Goal: Information Seeking & Learning: Understand process/instructions

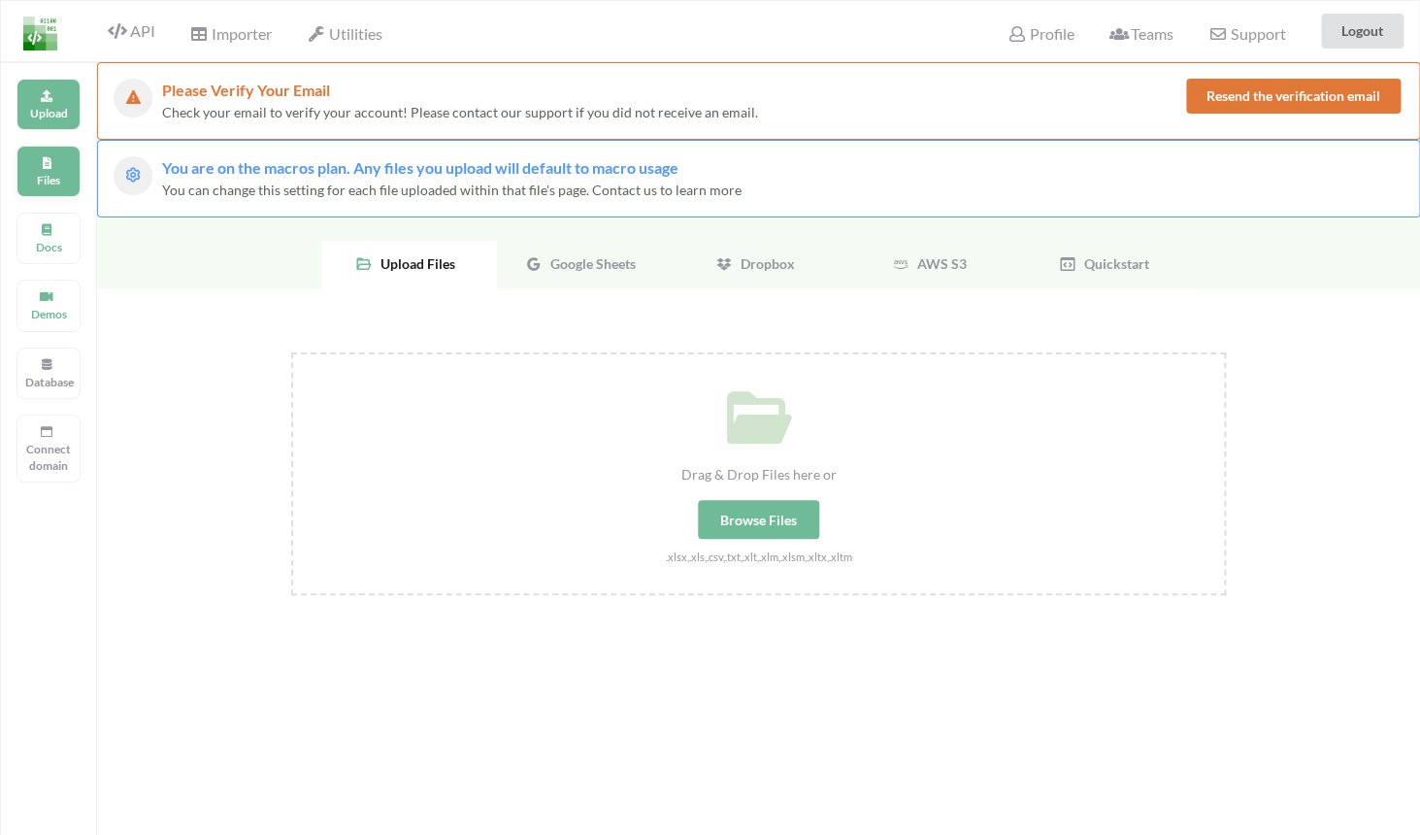
click at [51, 180] on p "Files" at bounding box center [48, 180] width 47 height 16
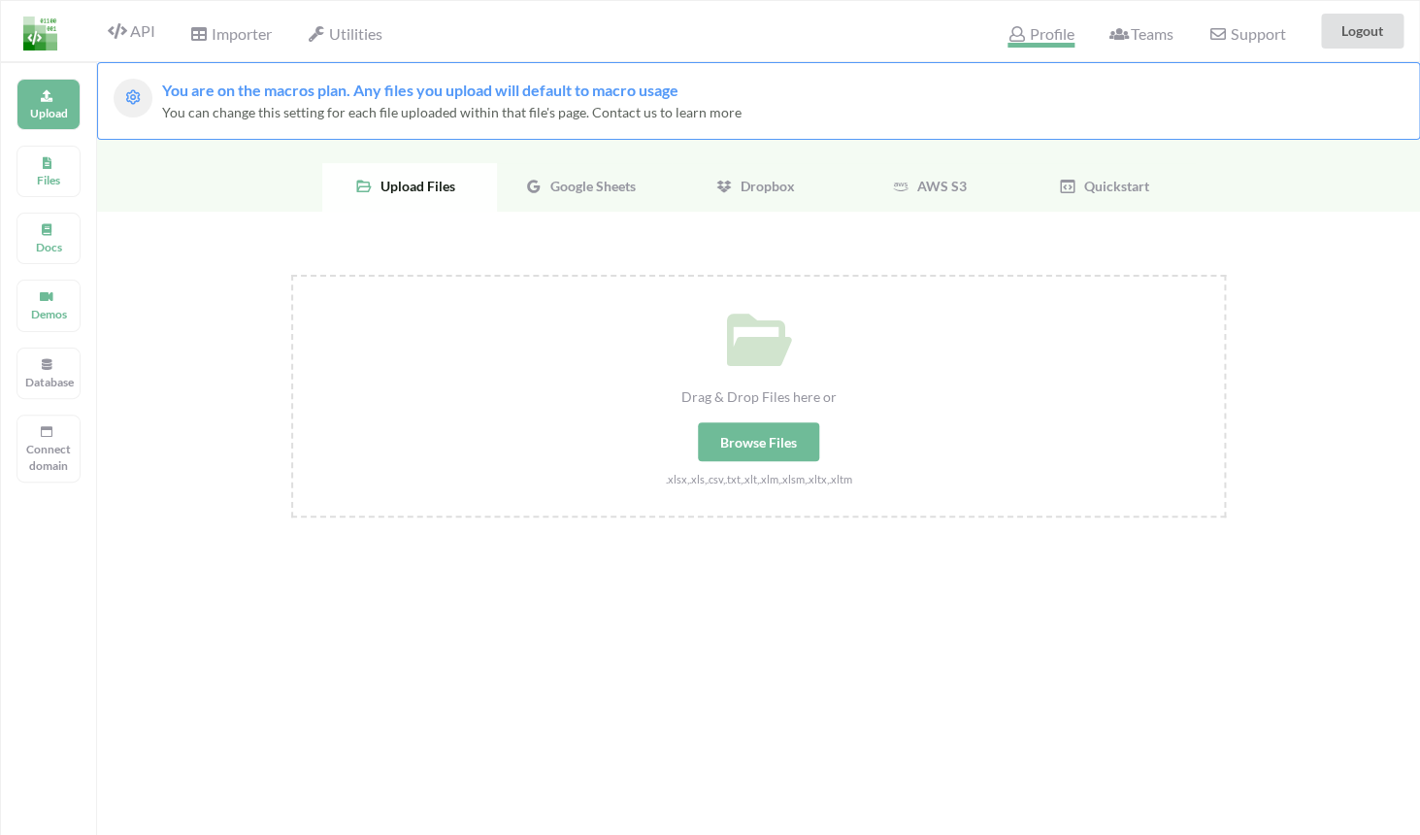
click at [1018, 41] on icon at bounding box center [1016, 34] width 18 height 16
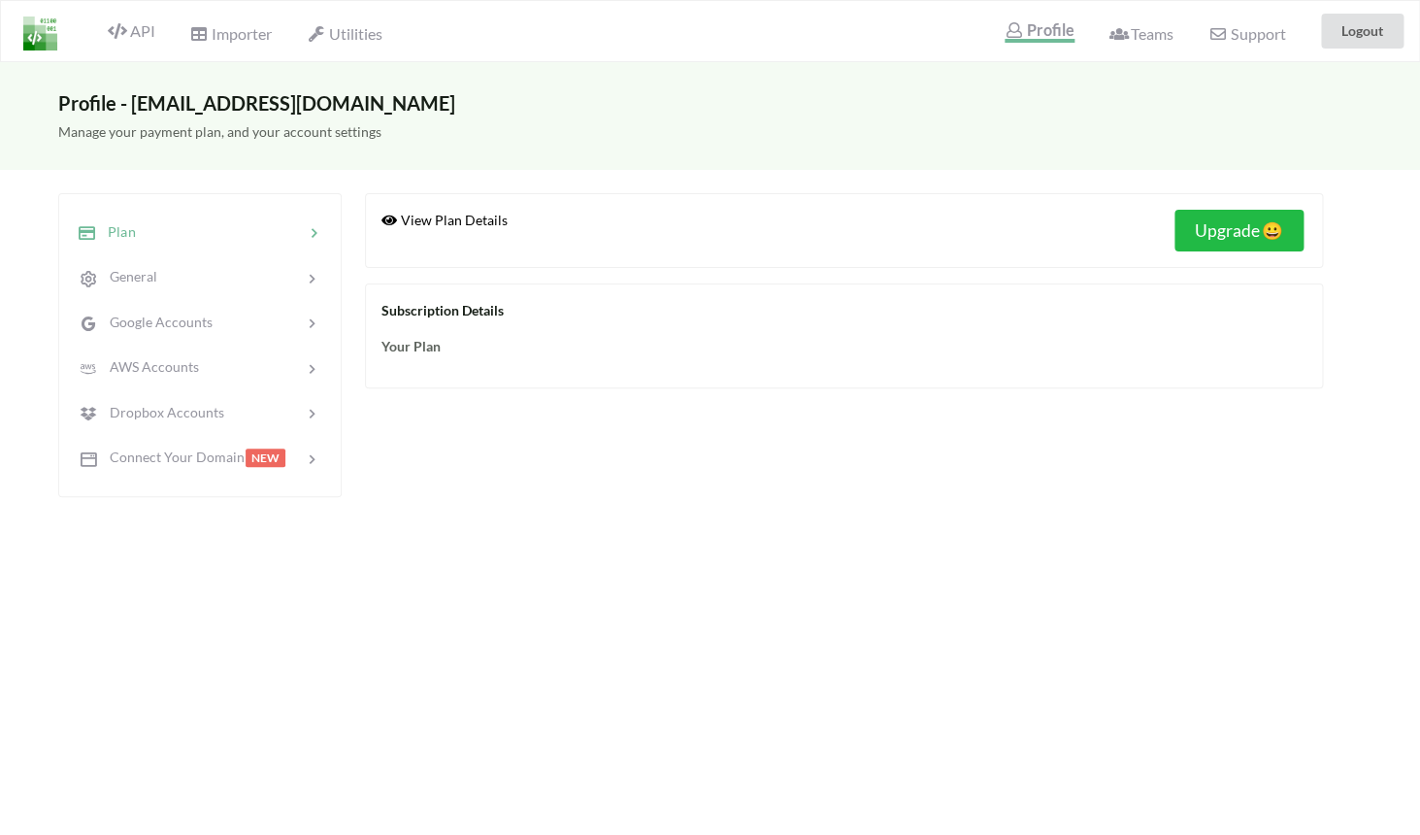
click at [48, 43] on img at bounding box center [40, 33] width 34 height 34
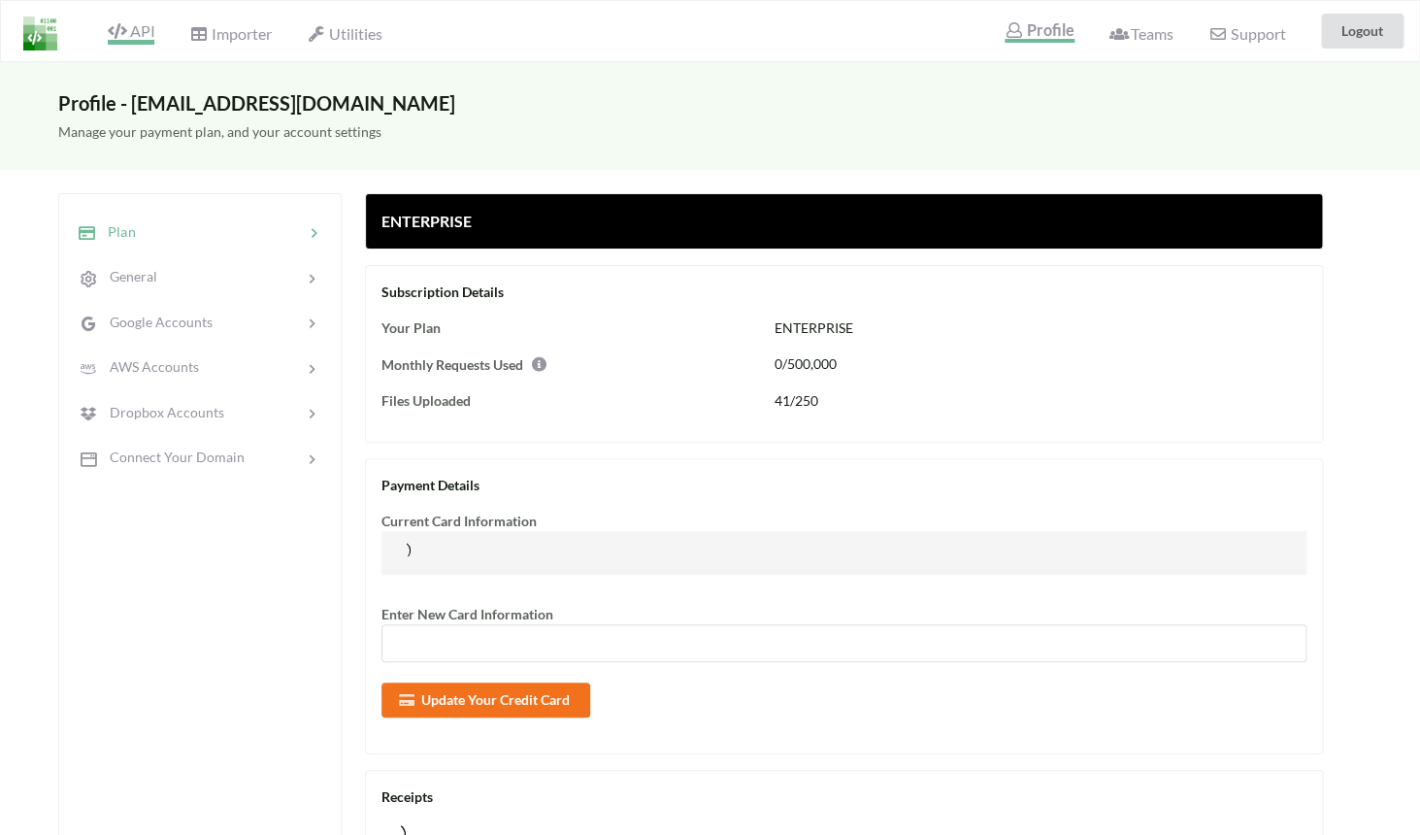
click at [140, 40] on span "API" at bounding box center [131, 32] width 47 height 23
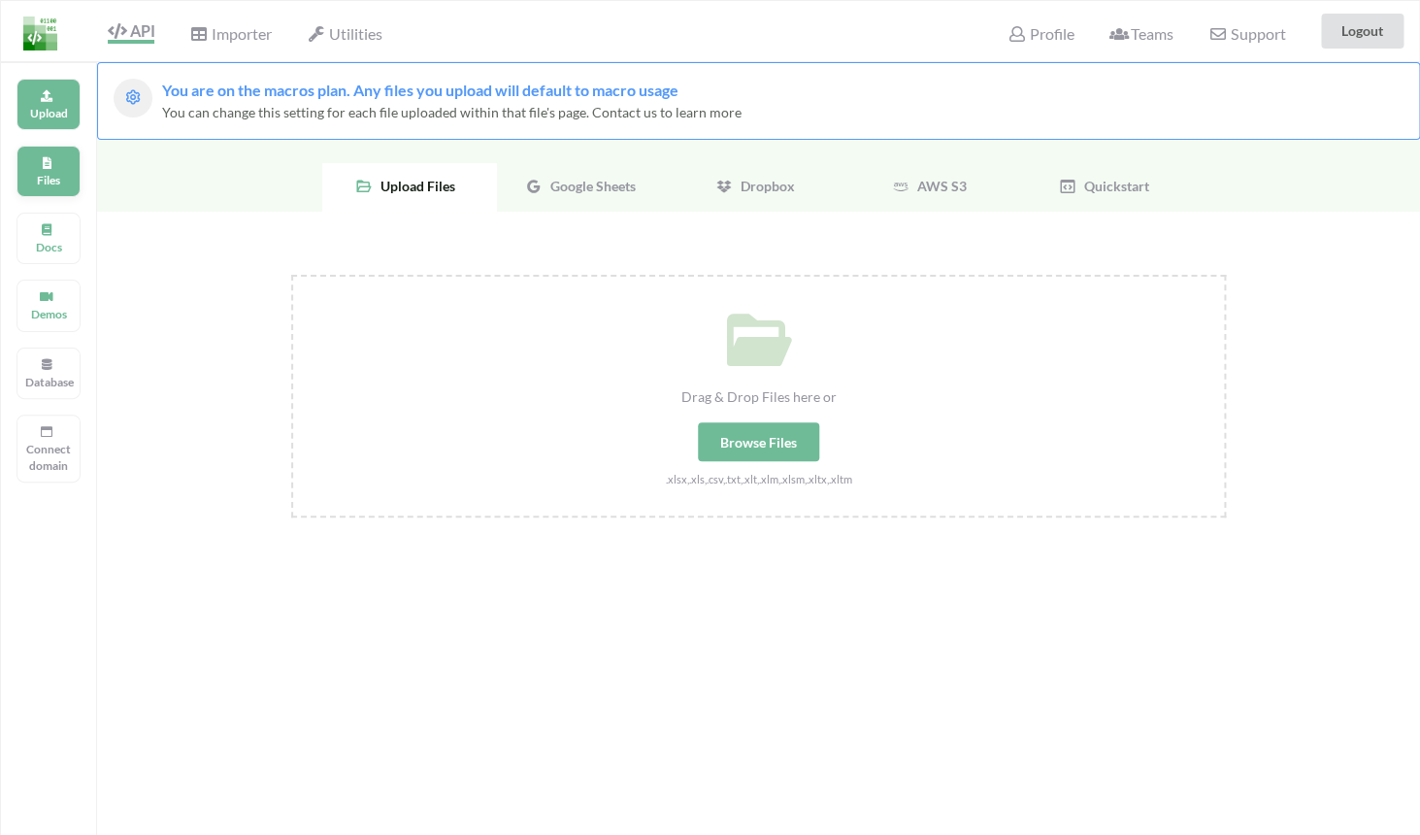
click at [60, 187] on p "Files" at bounding box center [48, 180] width 47 height 16
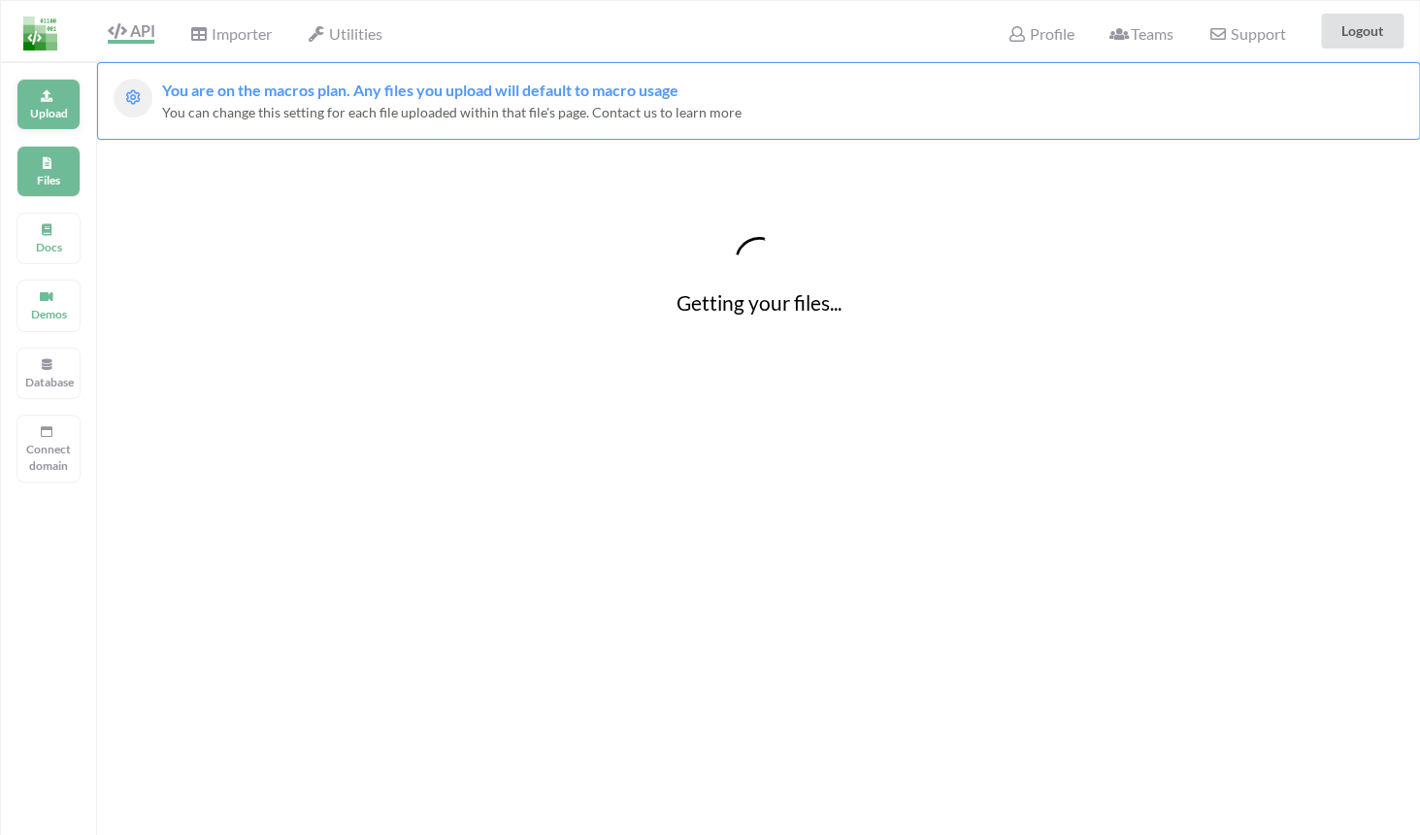
click at [57, 116] on p "Upload" at bounding box center [48, 113] width 47 height 16
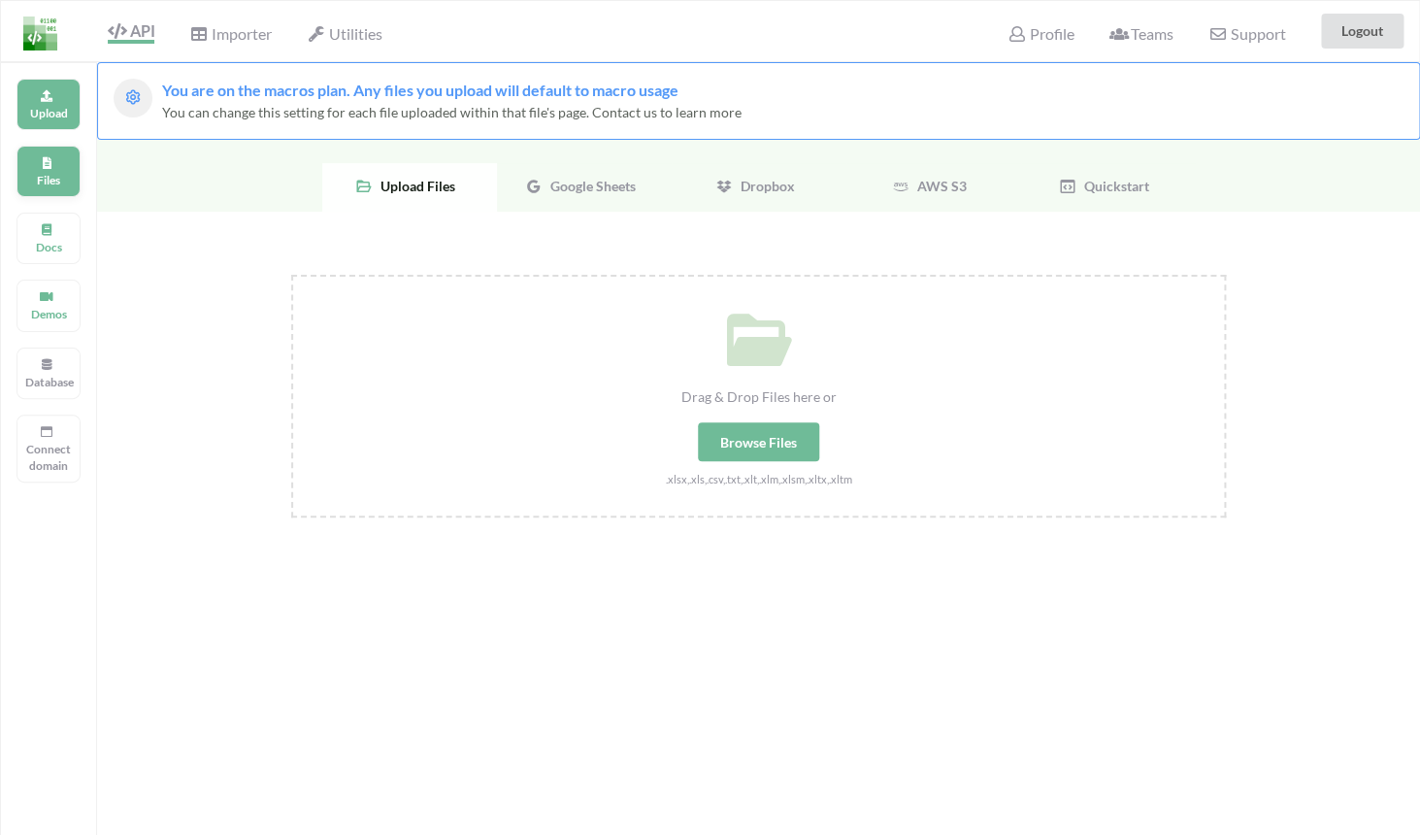
click at [53, 180] on p "Files" at bounding box center [48, 180] width 47 height 16
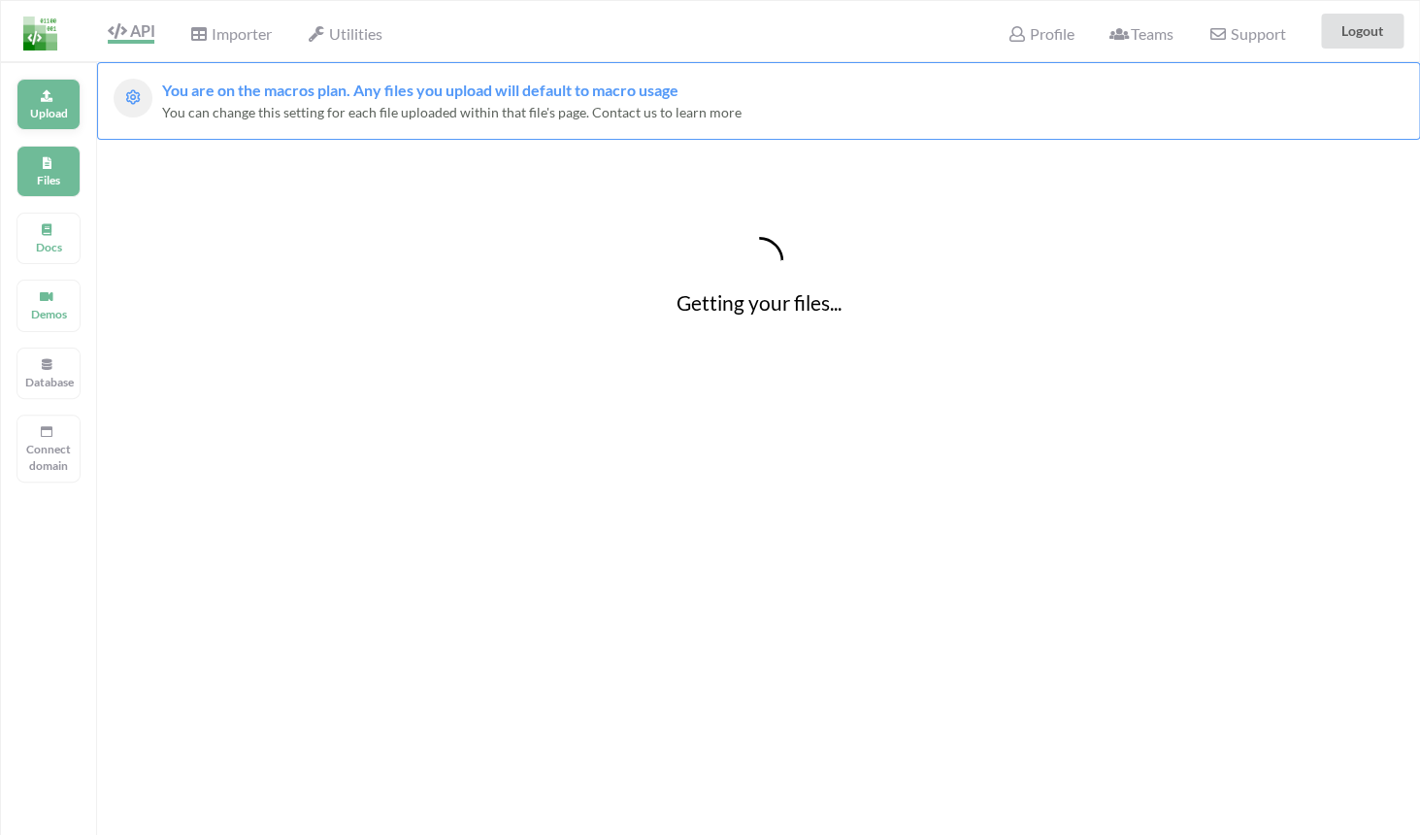
click at [50, 107] on p "Upload" at bounding box center [48, 113] width 47 height 16
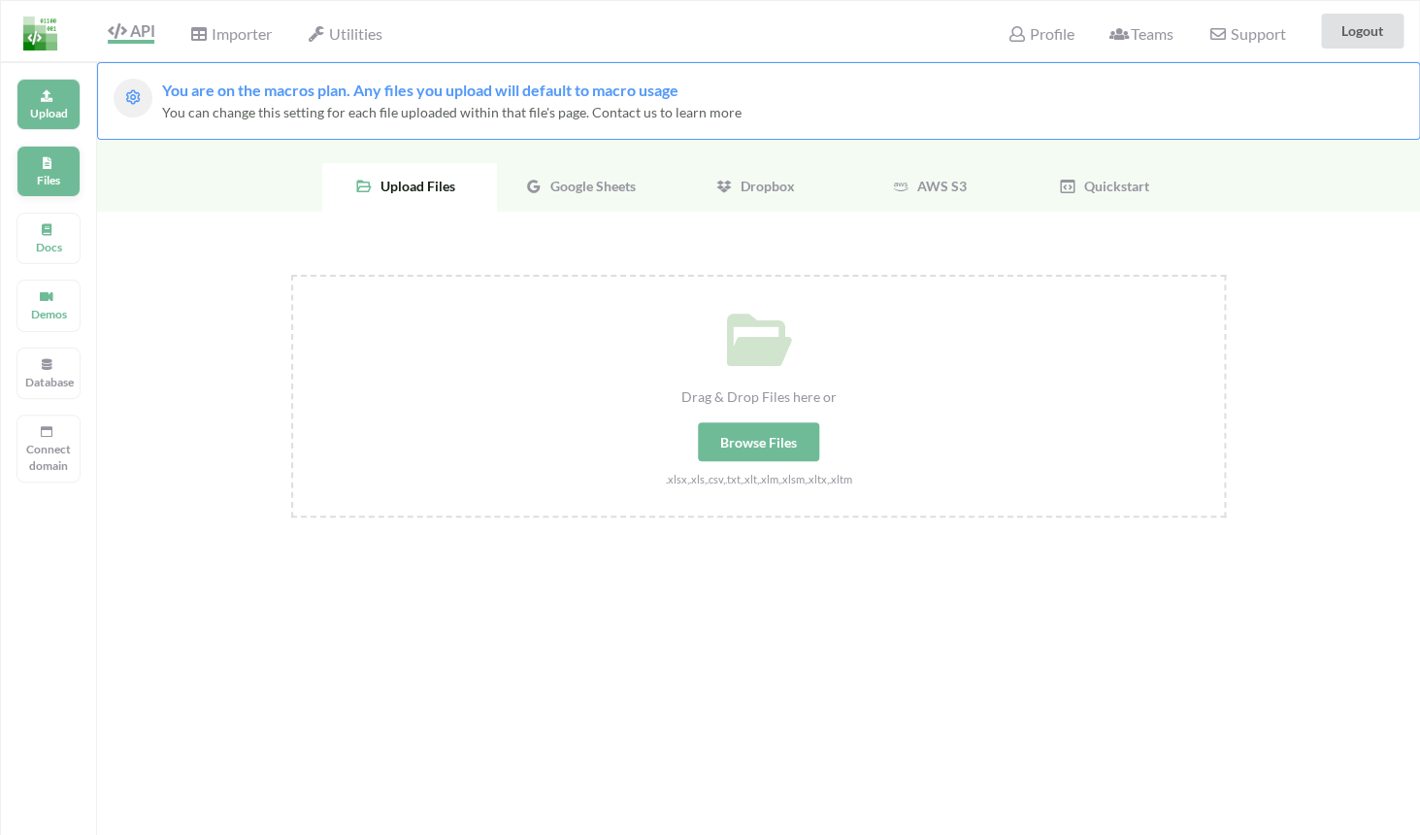
click at [56, 162] on div "Files" at bounding box center [48, 171] width 64 height 51
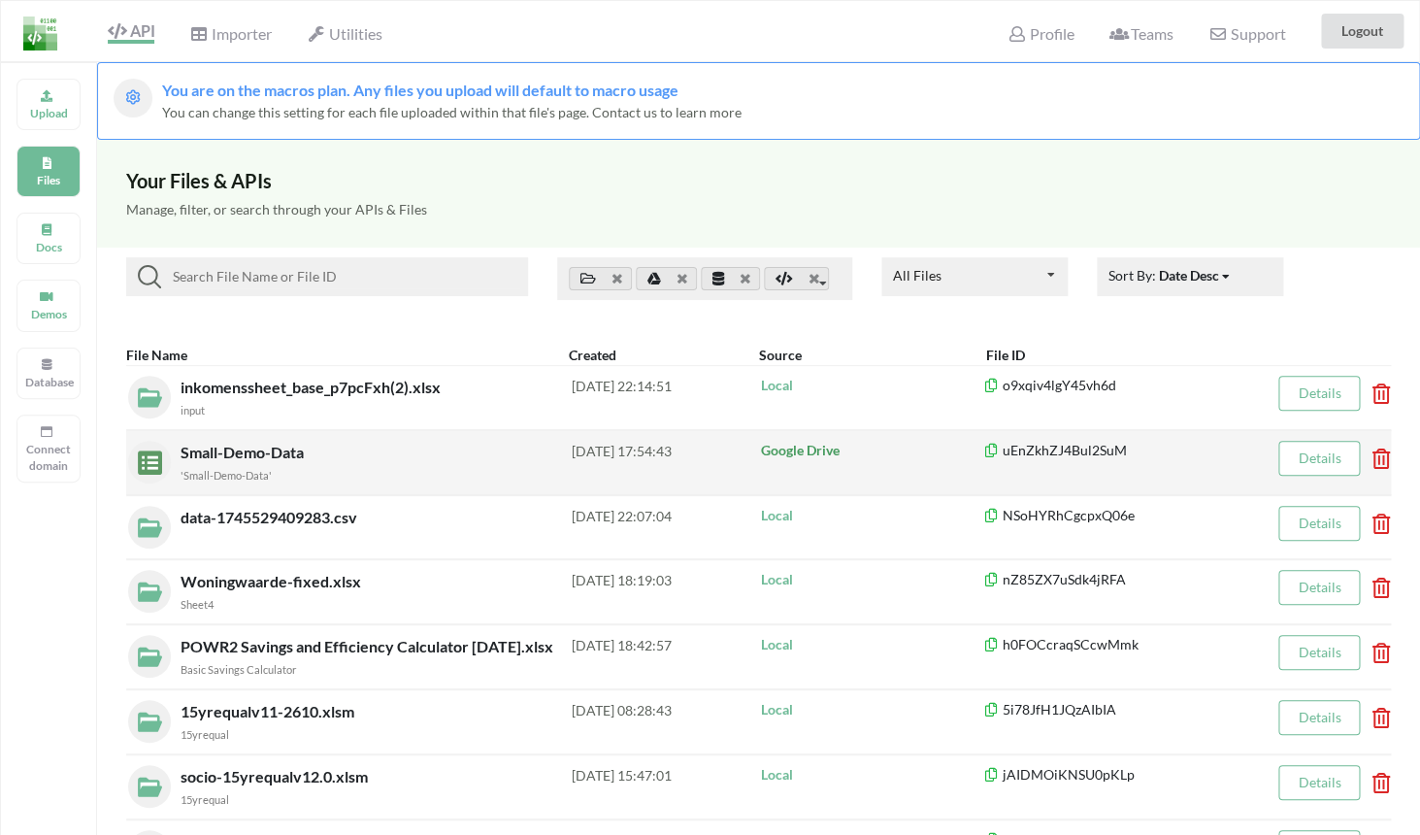
click at [415, 460] on div "Small-Demo-Data 'Small-Demo-Data'" at bounding box center [376, 463] width 391 height 44
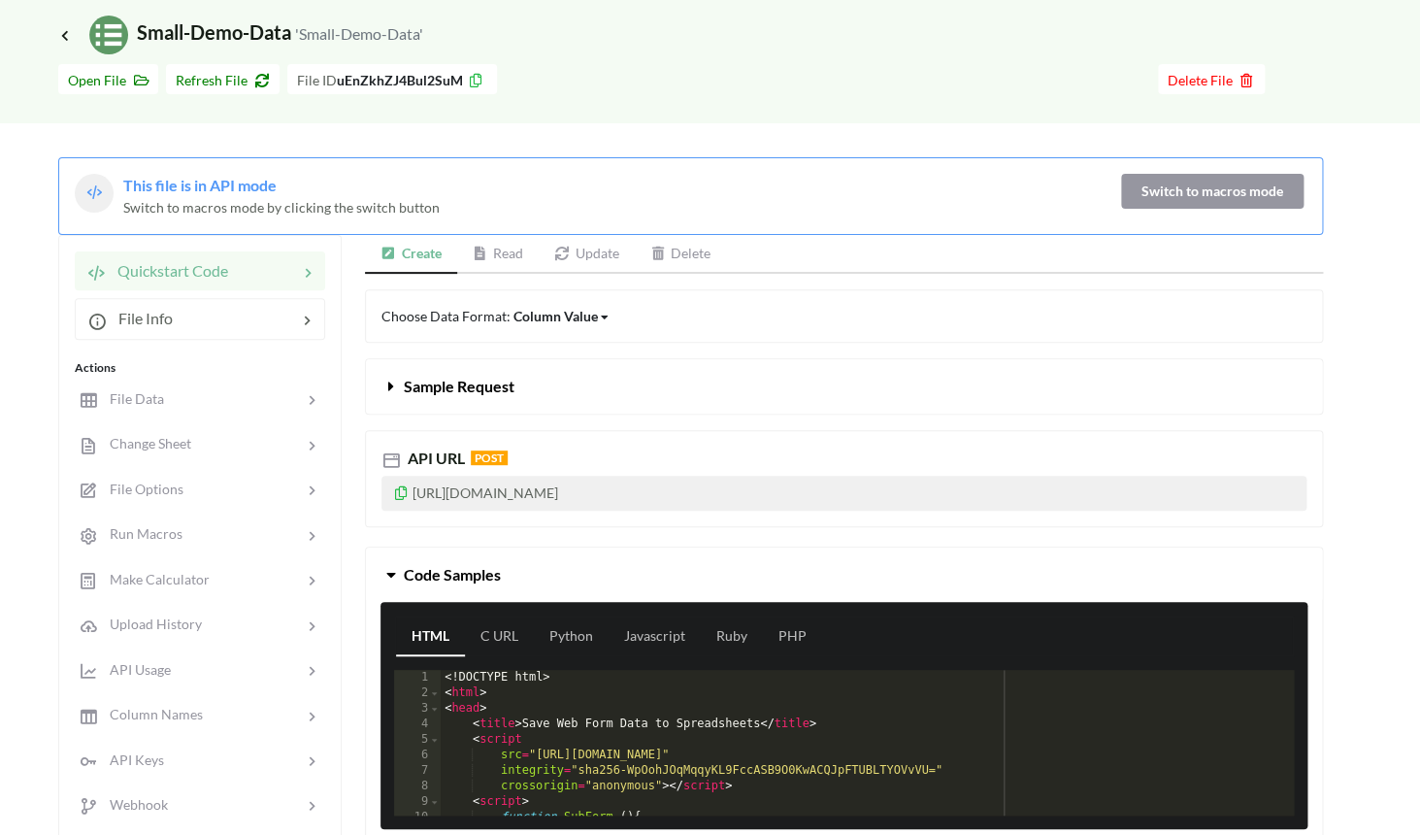
scroll to position [70, 0]
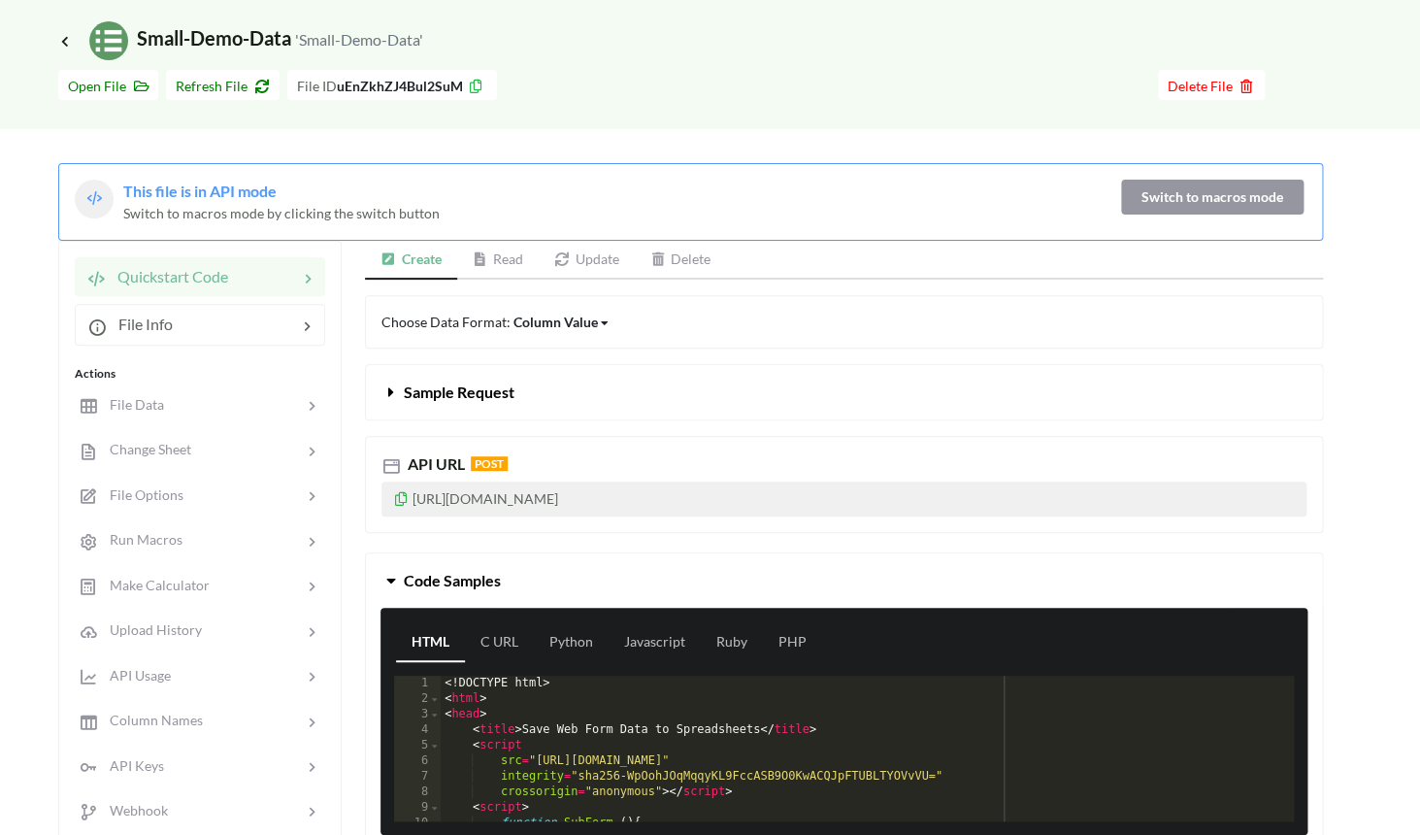
click at [510, 273] on link "Read" at bounding box center [498, 260] width 82 height 39
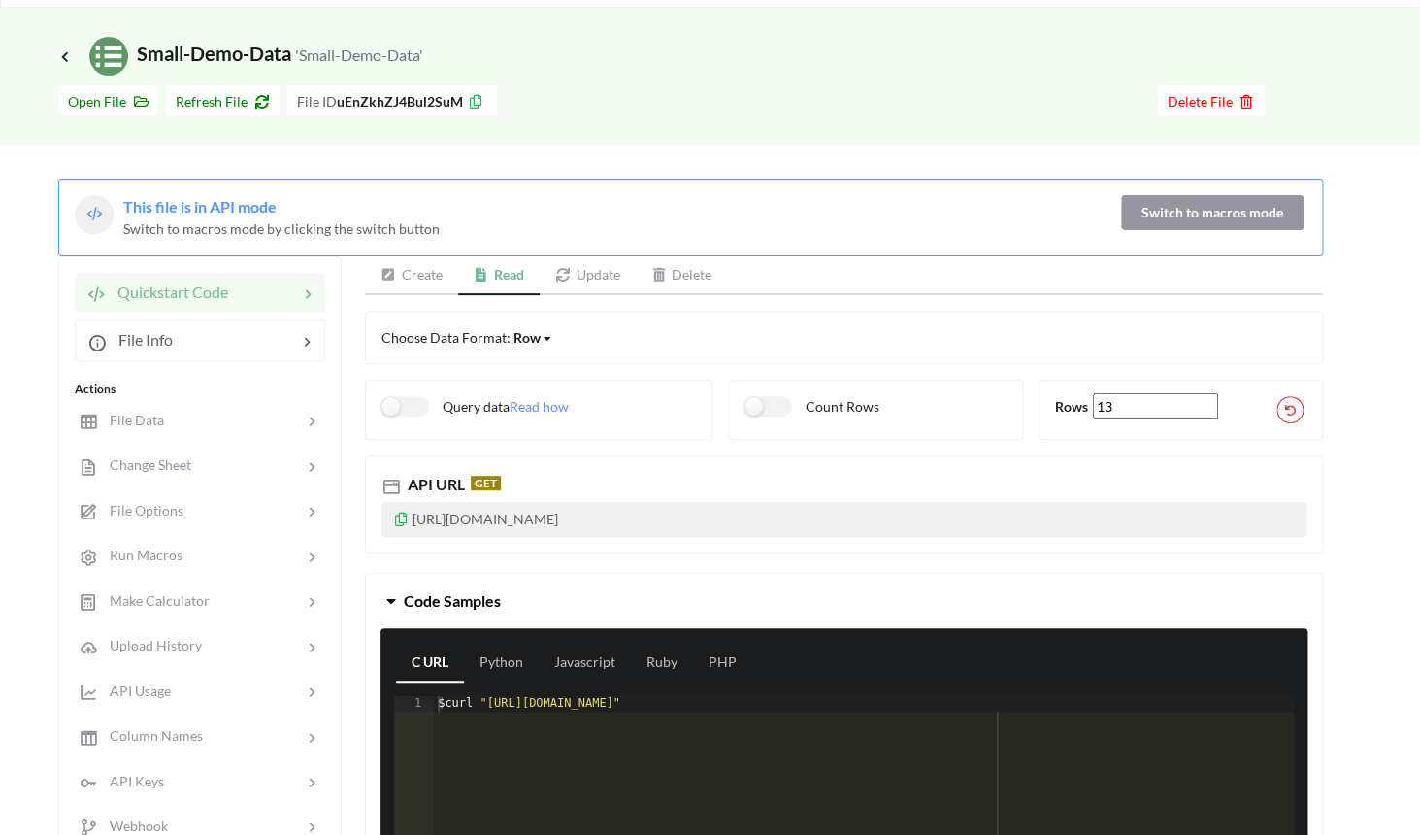
scroll to position [53, 0]
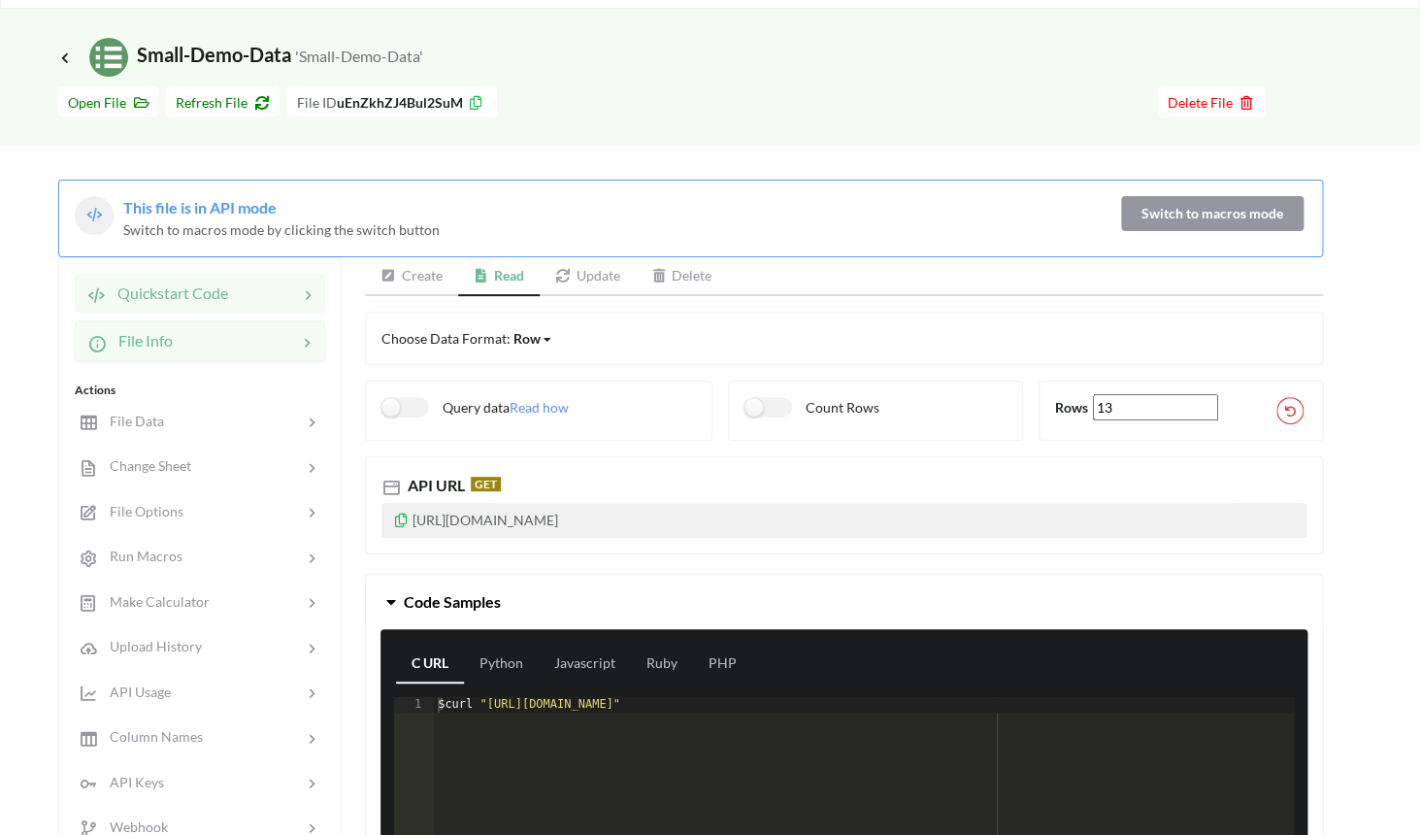
click at [295, 348] on div at bounding box center [235, 340] width 124 height 23
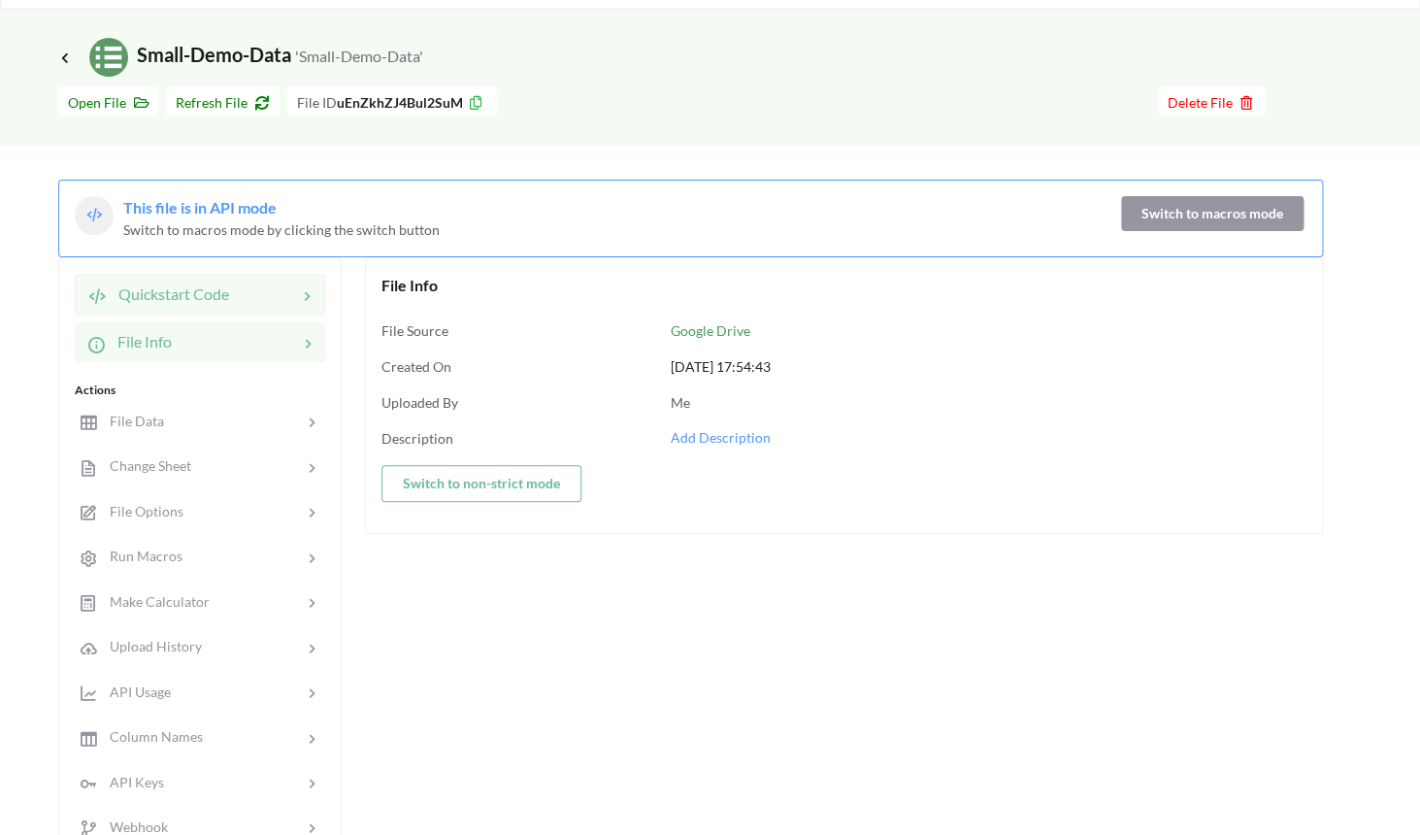
click at [299, 307] on div "Quickstart Code" at bounding box center [200, 294] width 250 height 41
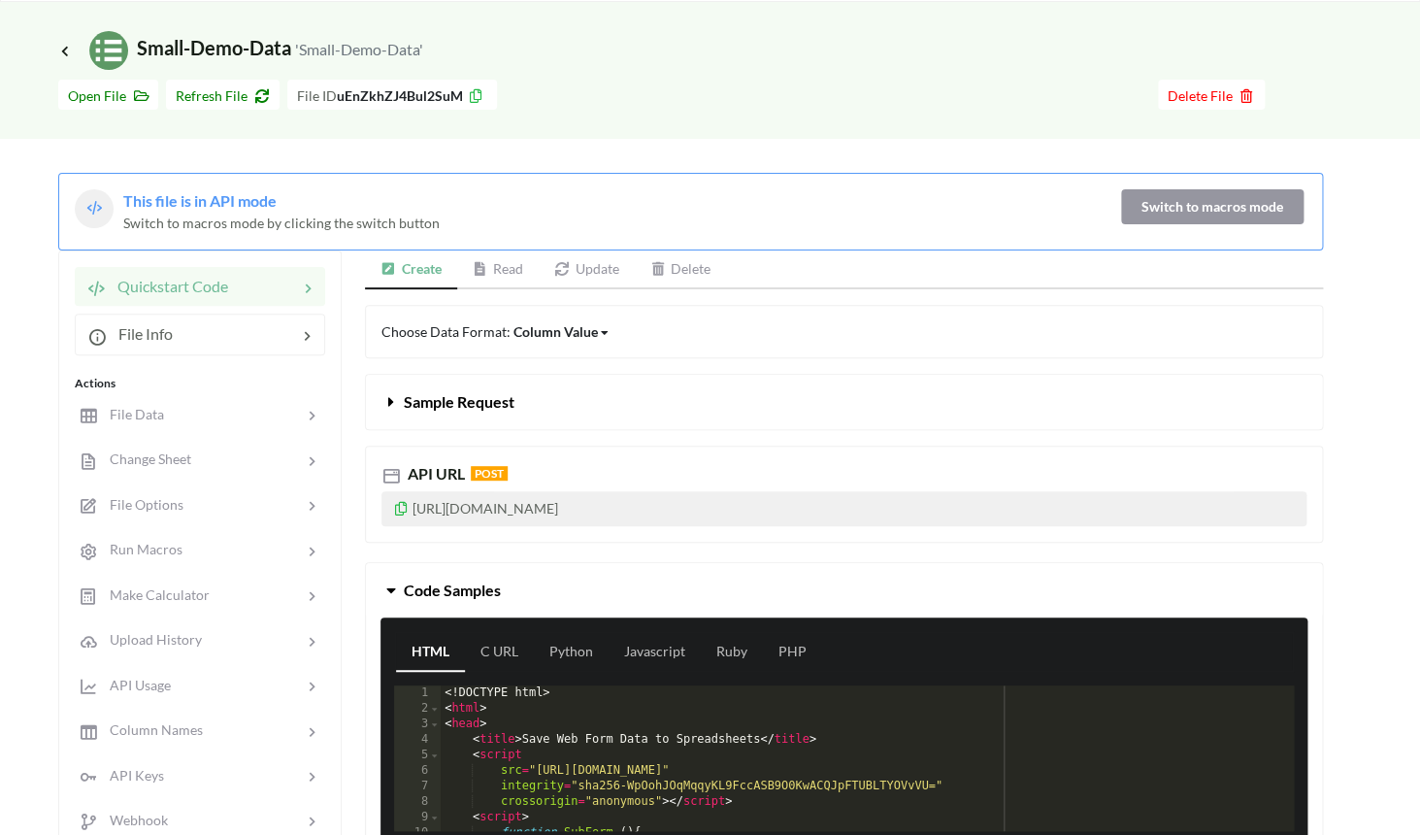
scroll to position [76, 0]
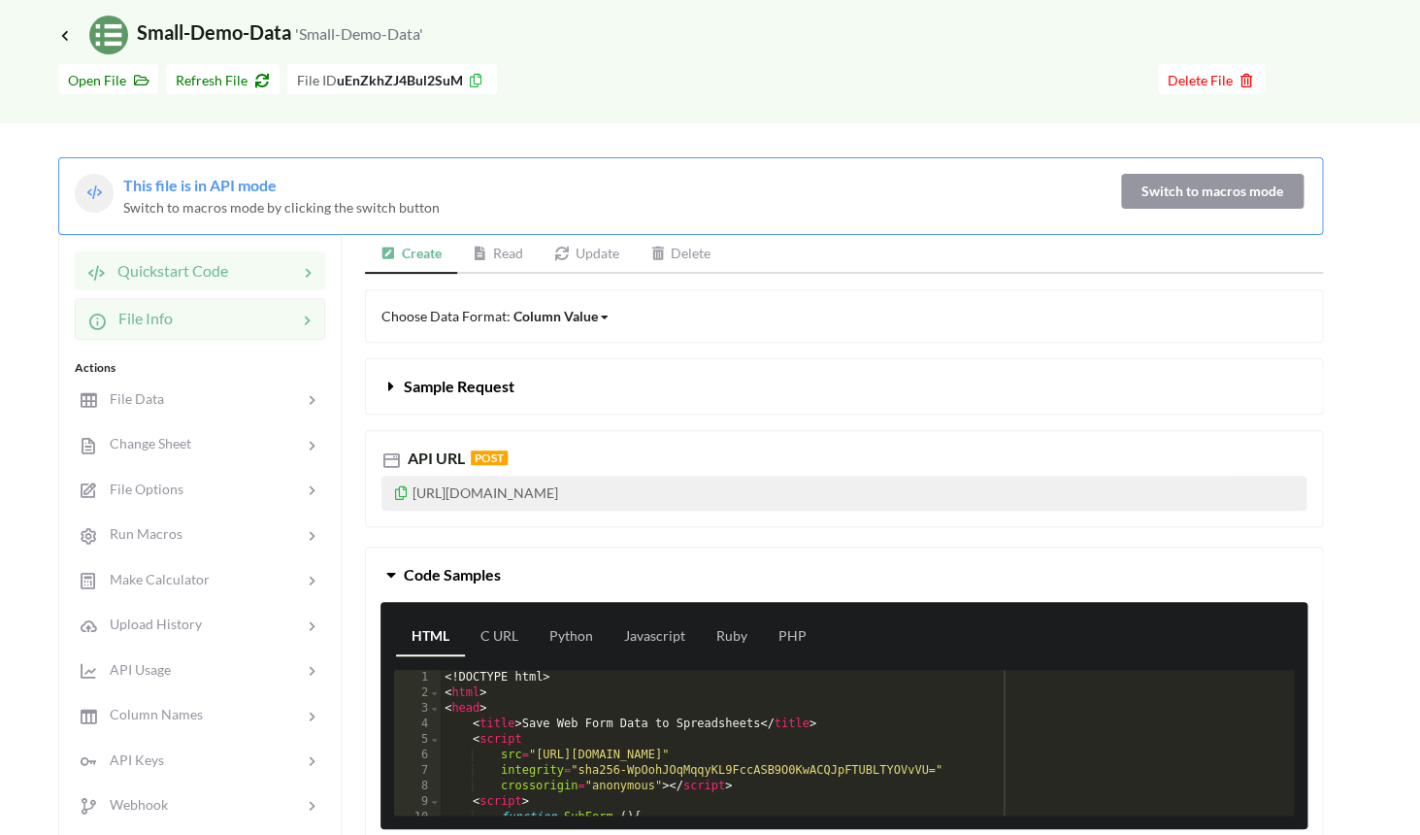
click at [191, 317] on div at bounding box center [235, 318] width 124 height 23
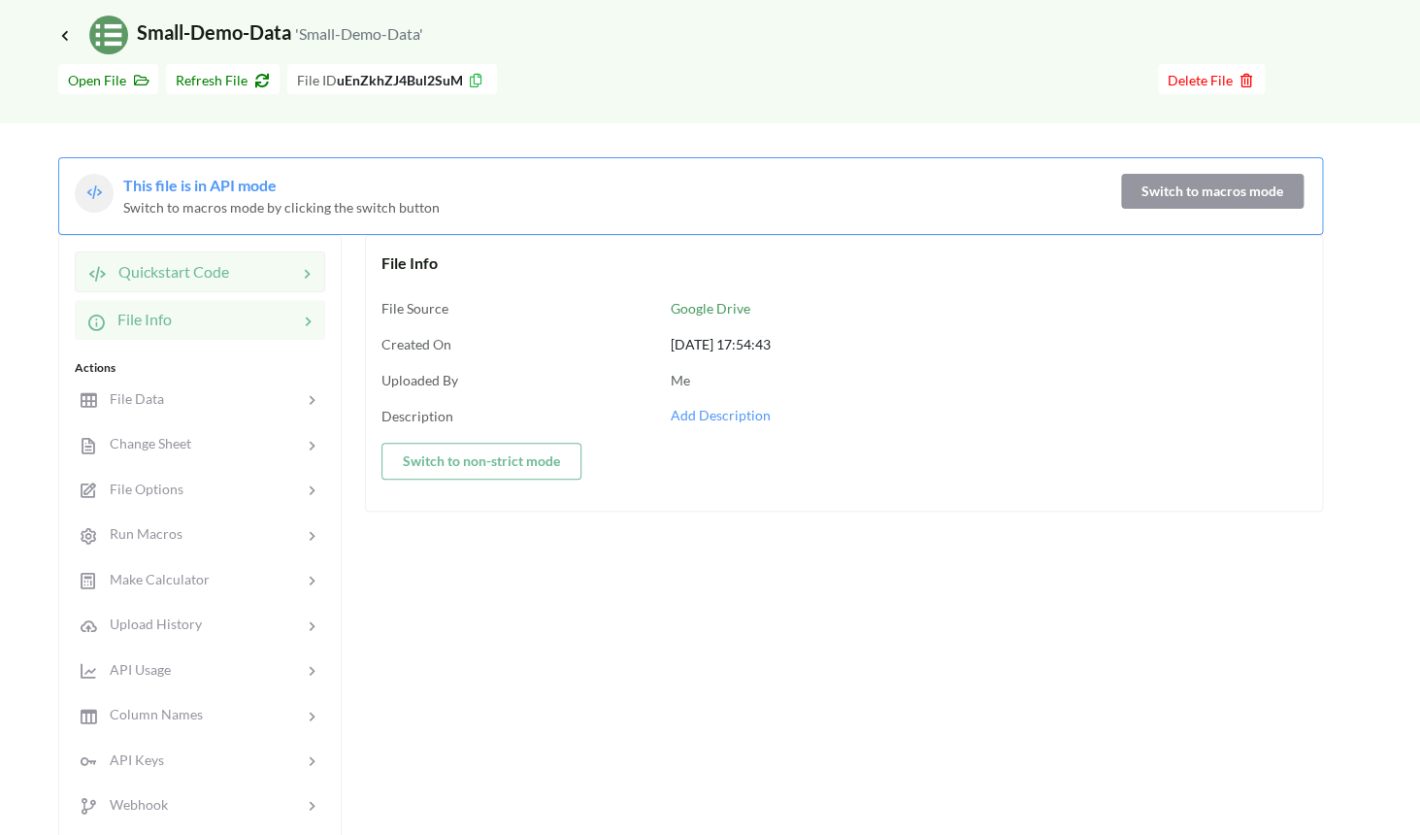
click at [231, 278] on div at bounding box center [263, 271] width 68 height 23
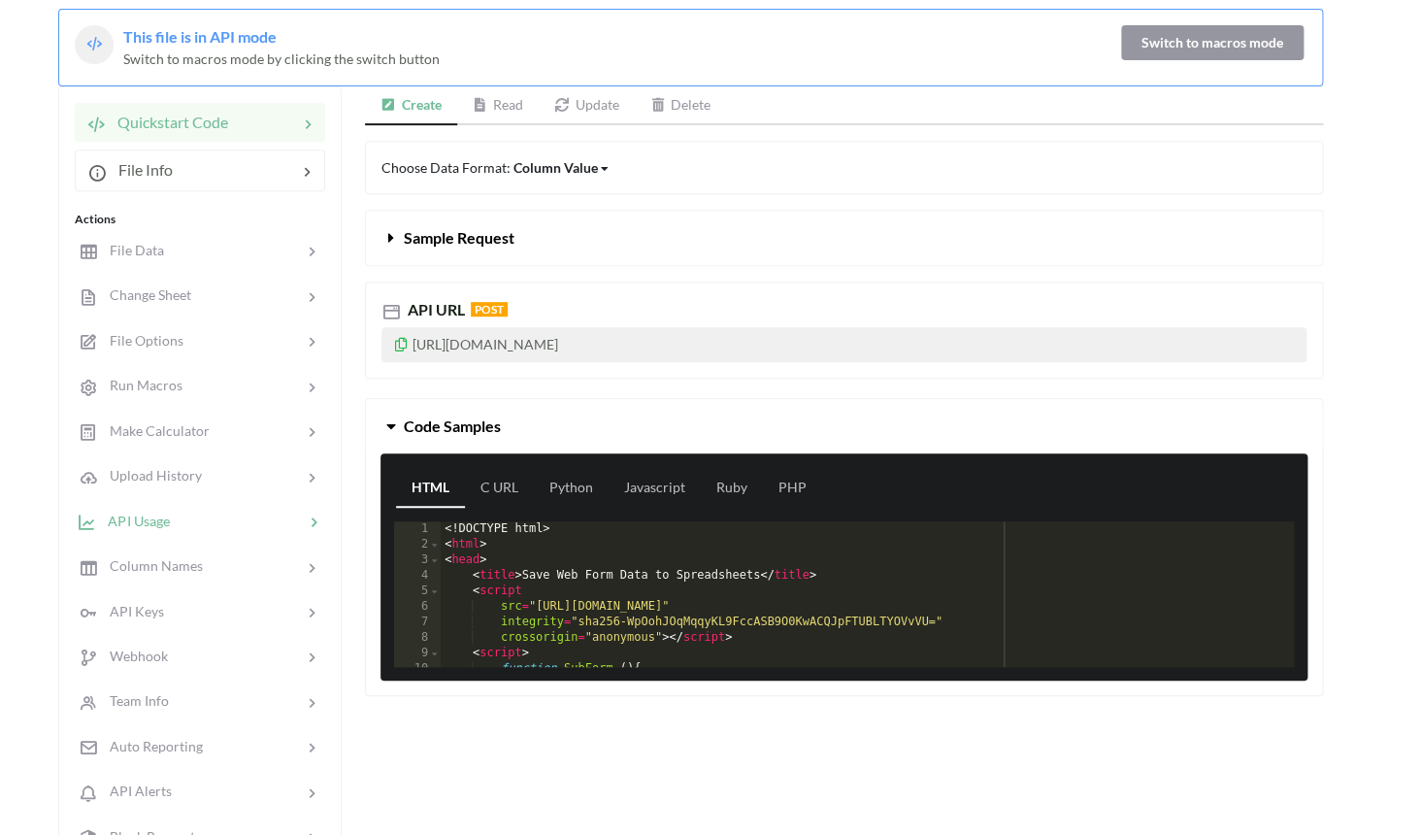
scroll to position [153, 0]
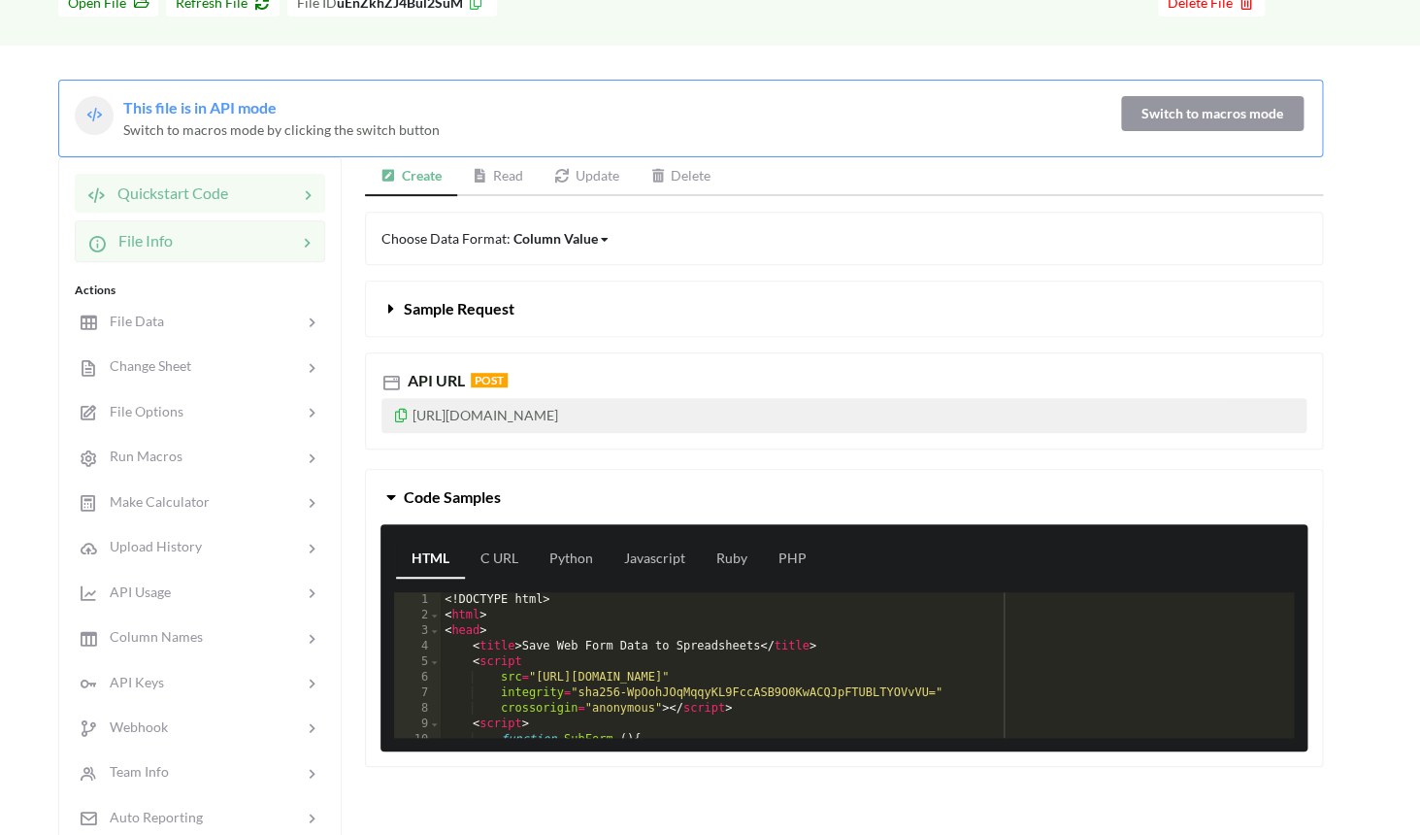
click at [229, 251] on div at bounding box center [235, 240] width 124 height 23
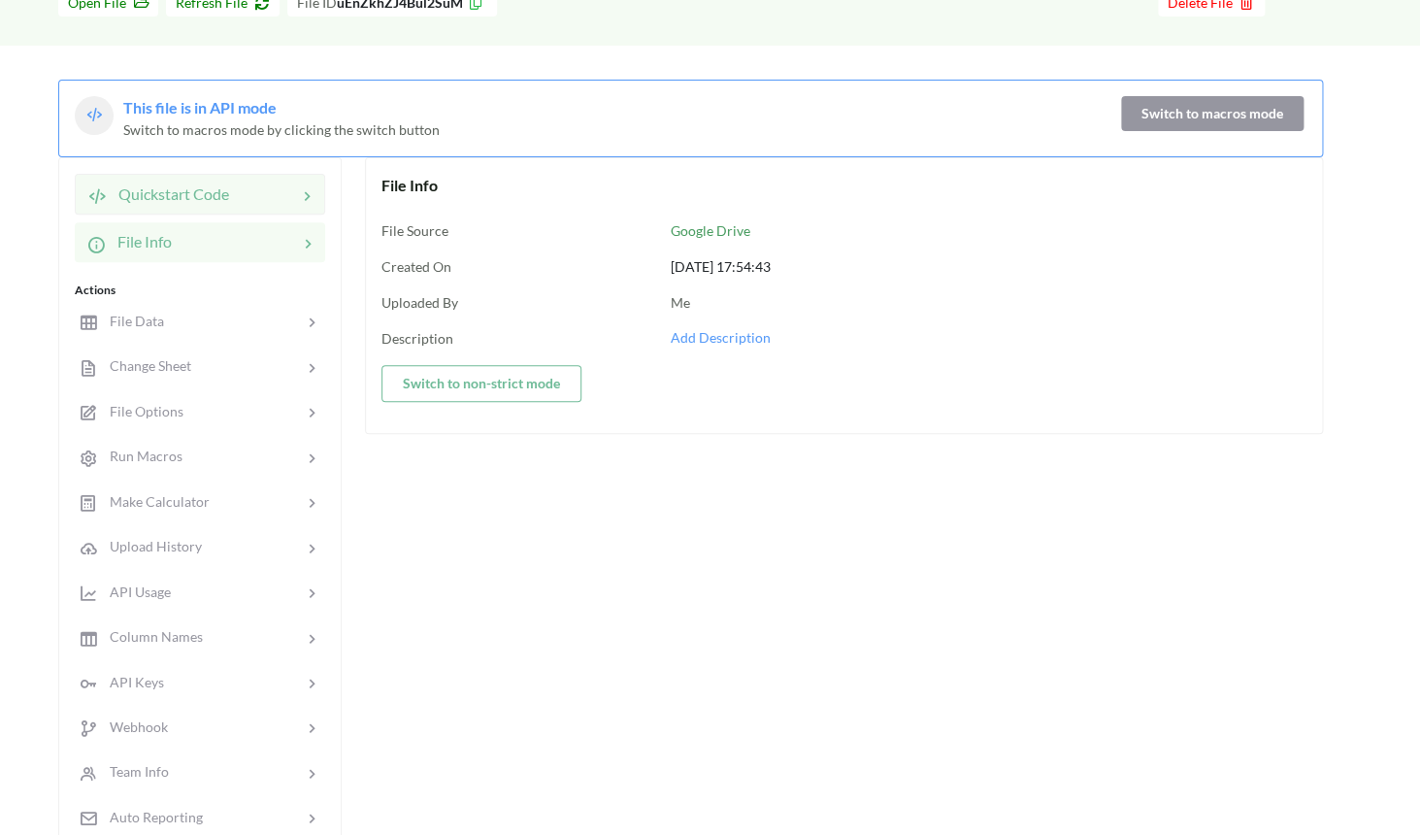
click at [252, 181] on div "Quickstart Code" at bounding box center [200, 194] width 250 height 41
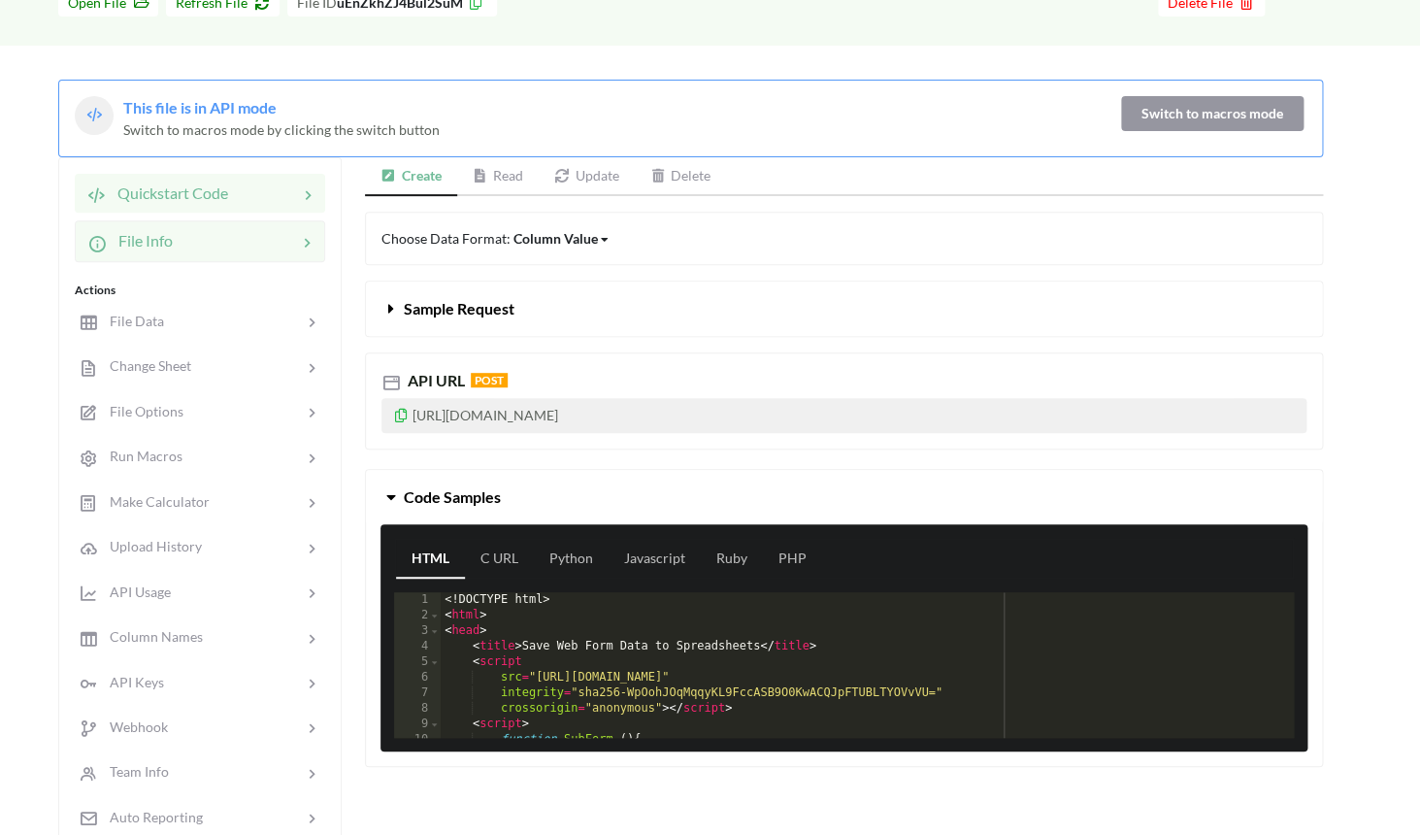
click at [242, 250] on div at bounding box center [235, 240] width 124 height 23
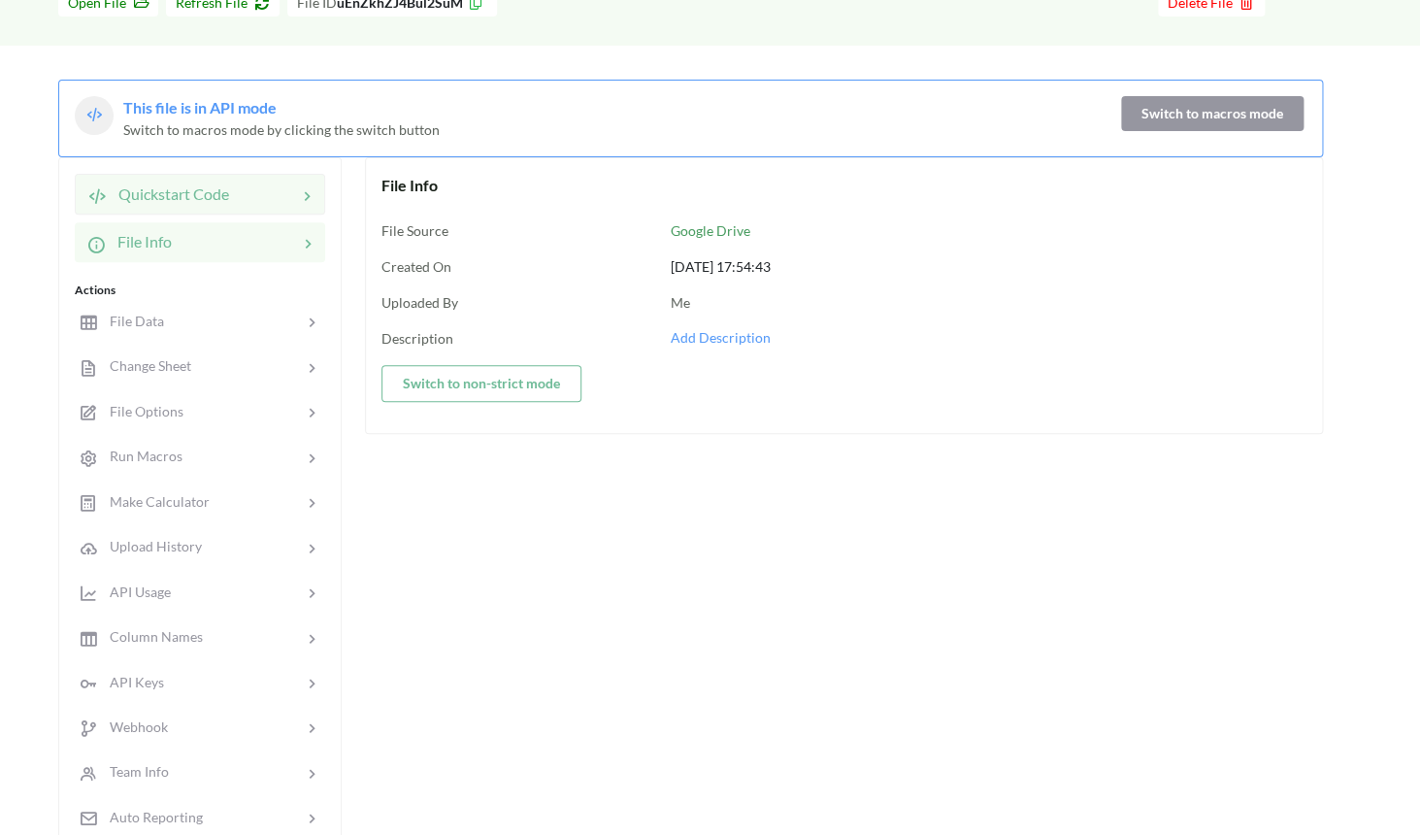
click at [245, 191] on div at bounding box center [263, 193] width 68 height 23
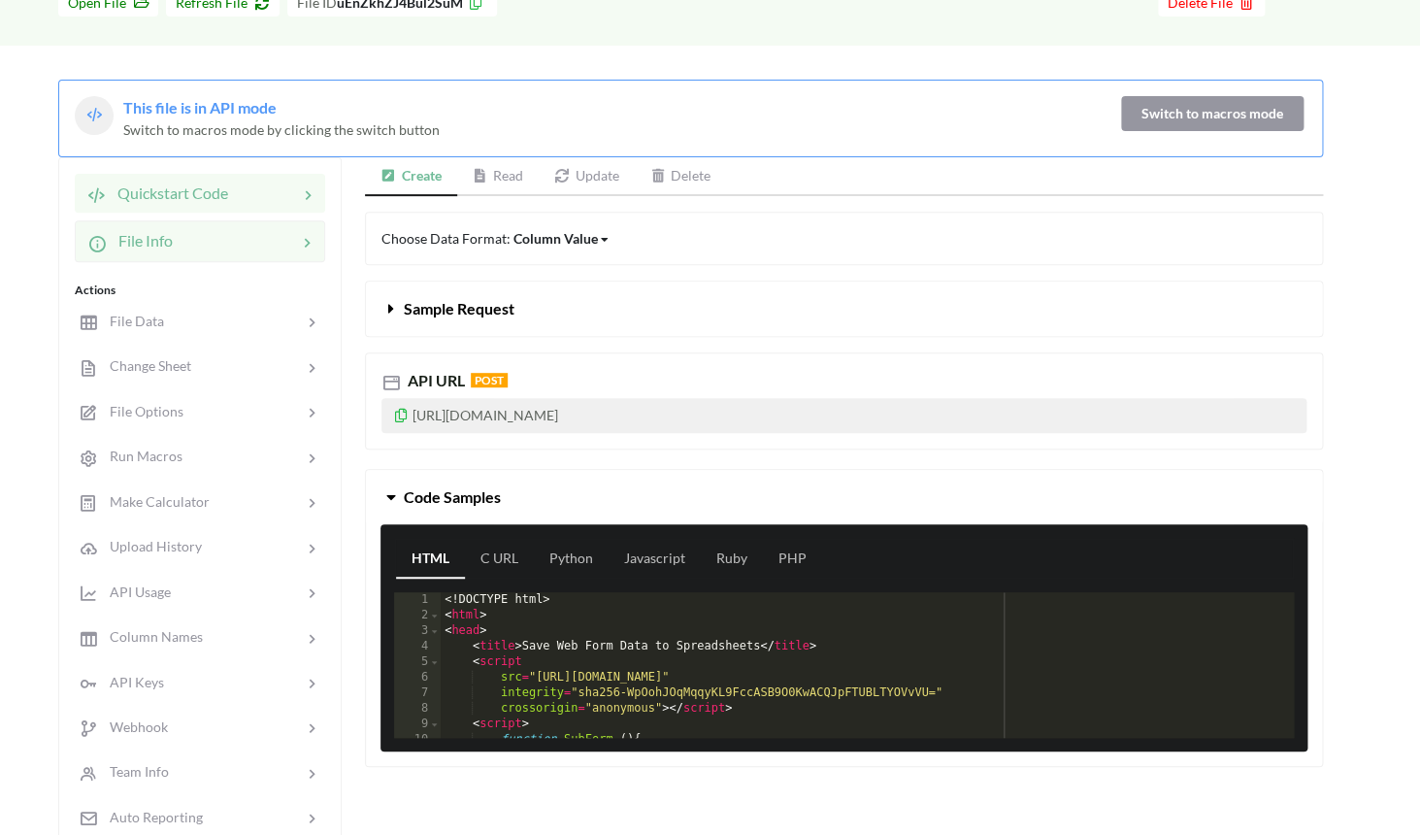
click at [244, 257] on div "File Info" at bounding box center [200, 240] width 250 height 41
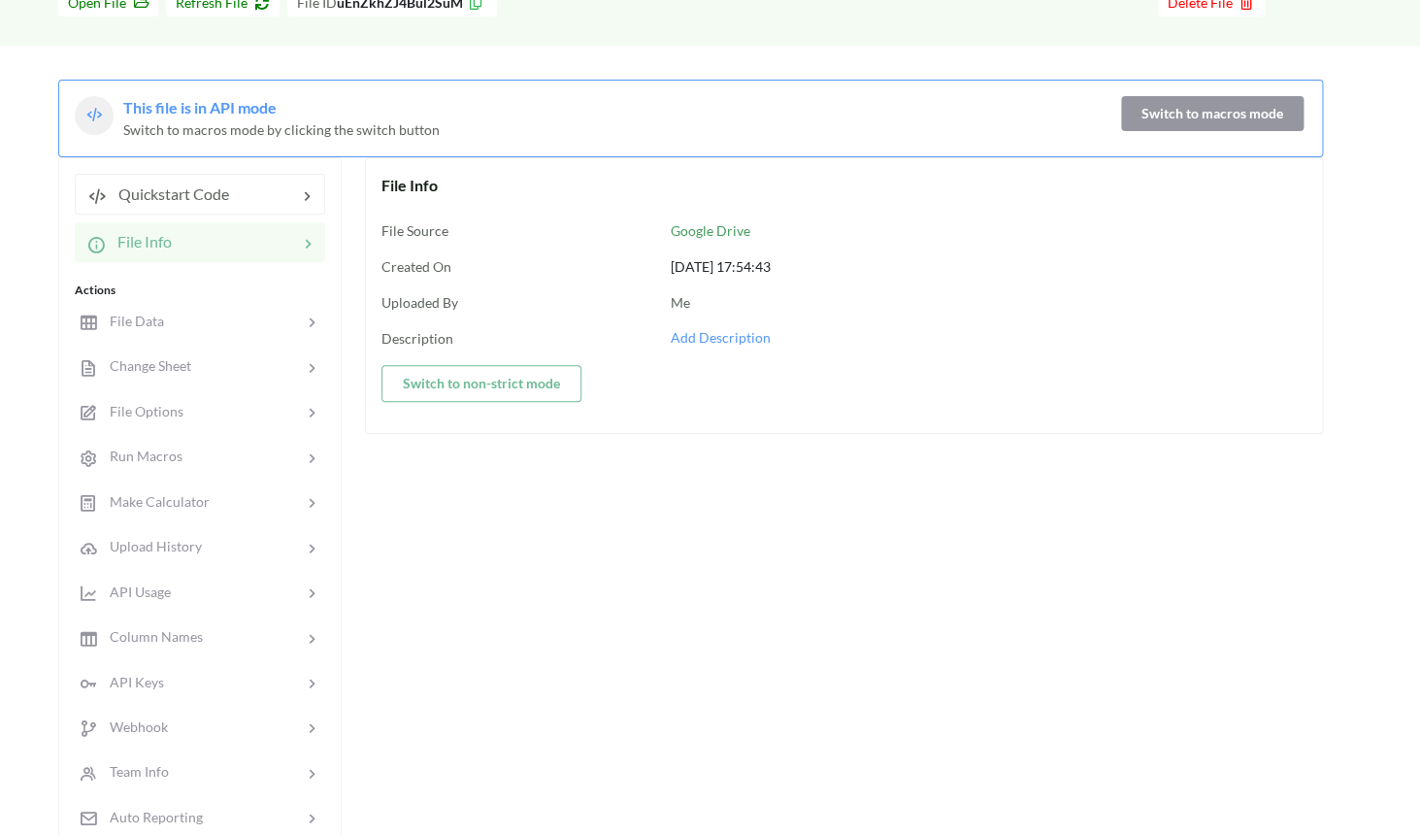
scroll to position [0, 0]
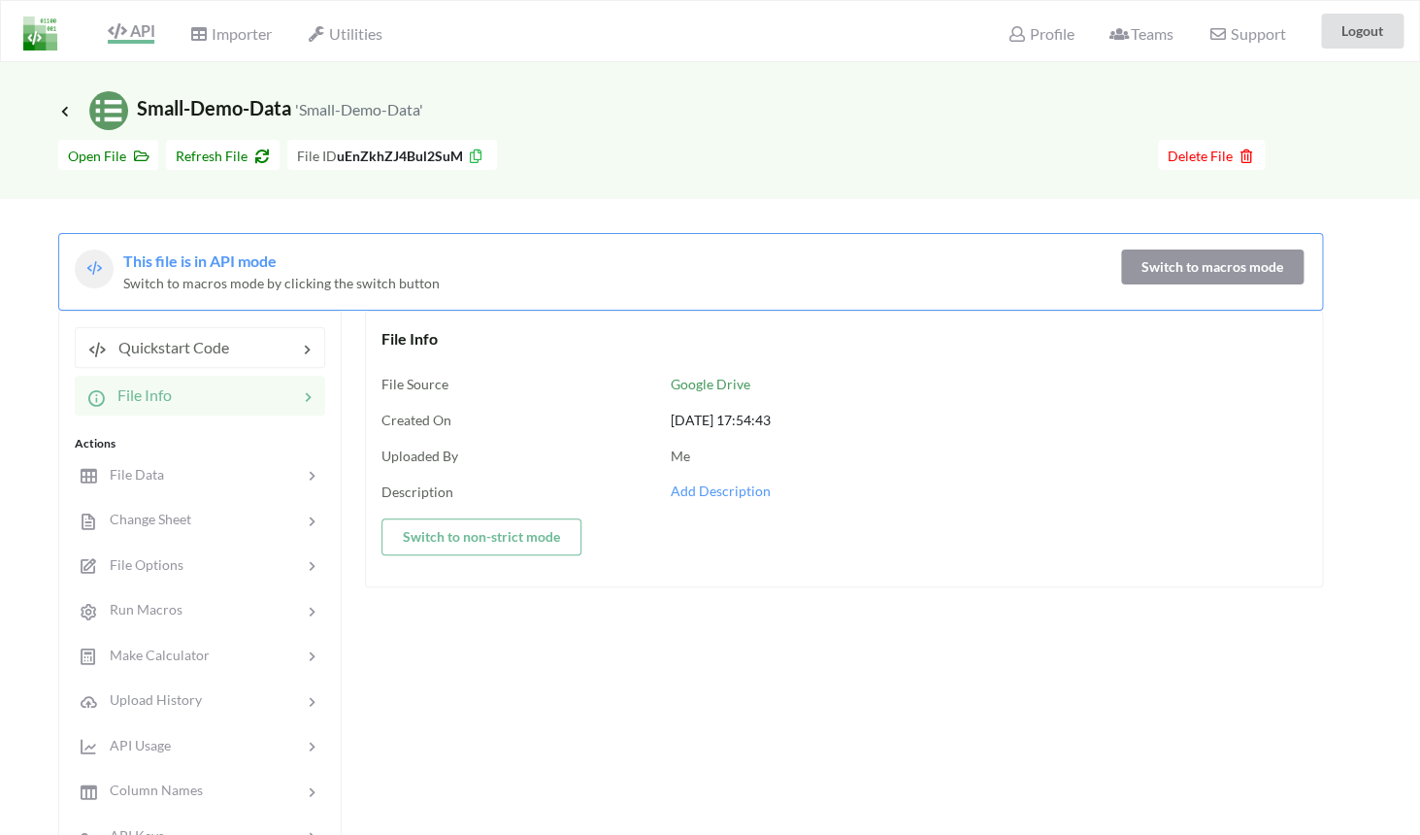
click at [36, 46] on img at bounding box center [40, 33] width 34 height 34
click at [36, 38] on img at bounding box center [40, 33] width 34 height 34
click at [130, 38] on span "API" at bounding box center [131, 32] width 47 height 23
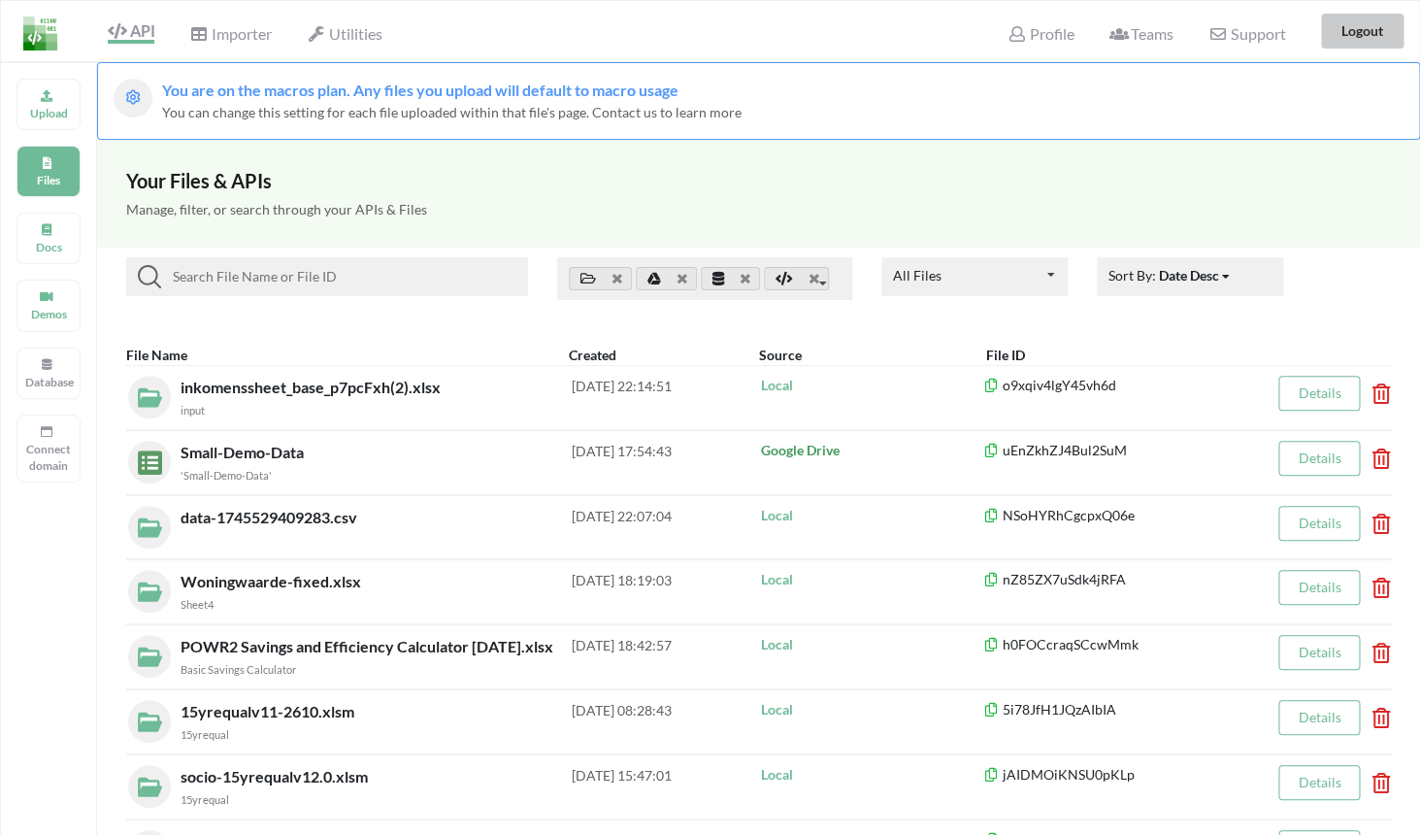
click at [1383, 30] on button "Logout" at bounding box center [1362, 31] width 82 height 35
